Goal: Information Seeking & Learning: Learn about a topic

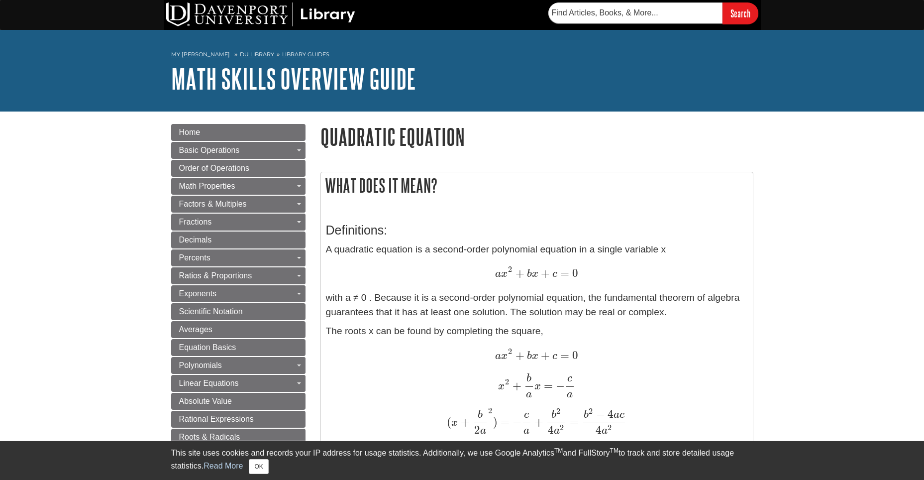
click at [445, 294] on p "A quadratic equation is a second-order polynomial equation in a single variable…" at bounding box center [537, 280] width 422 height 77
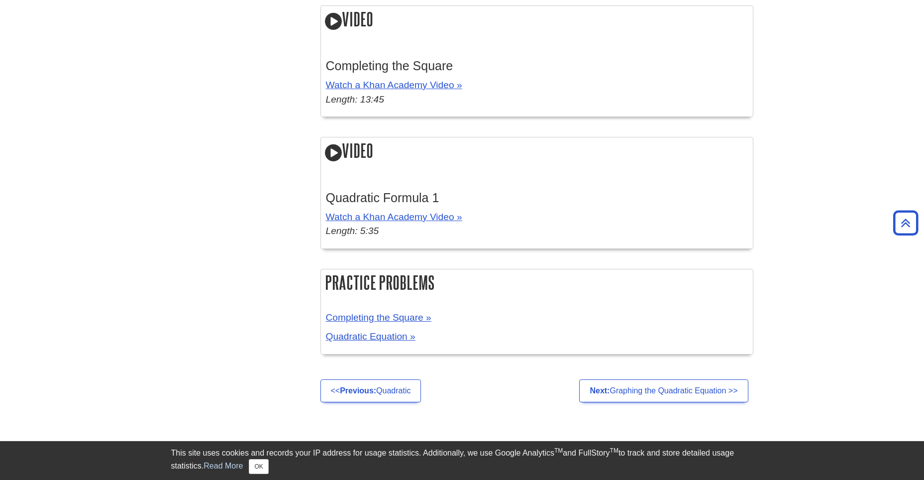
scroll to position [1934, 0]
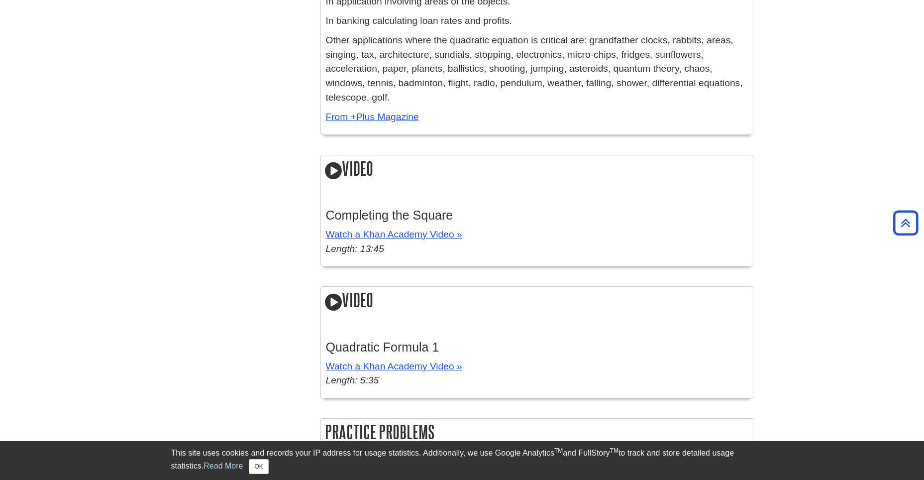
scroll to position [1890, 0]
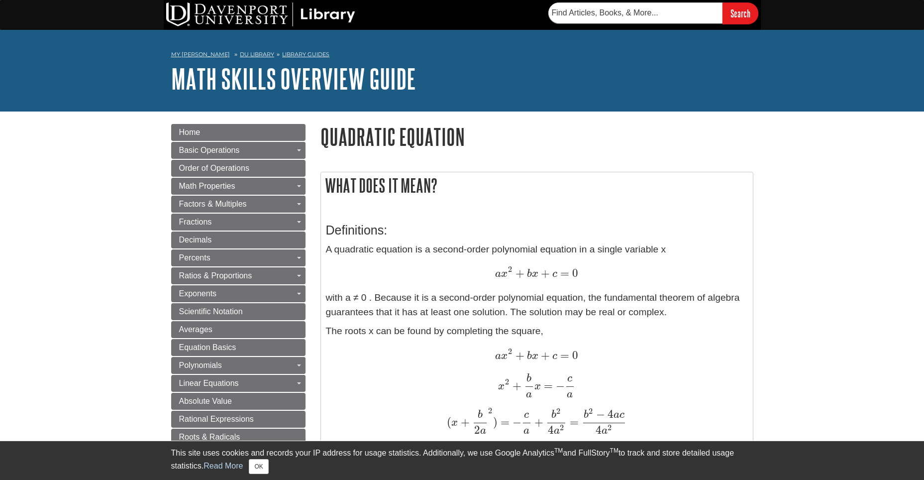
click at [382, 301] on p "A quadratic equation is a second-order polynomial equation in a single variable…" at bounding box center [537, 280] width 422 height 77
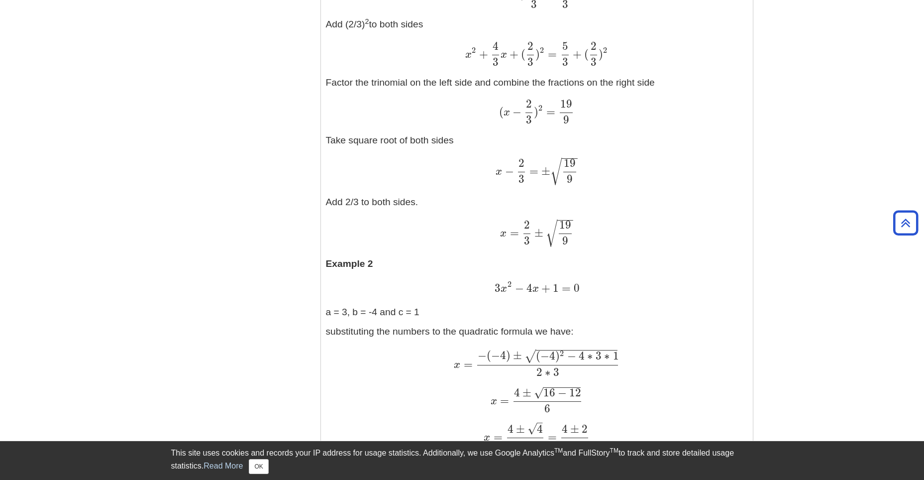
scroll to position [1194, 0]
